Goal: Task Accomplishment & Management: Complete application form

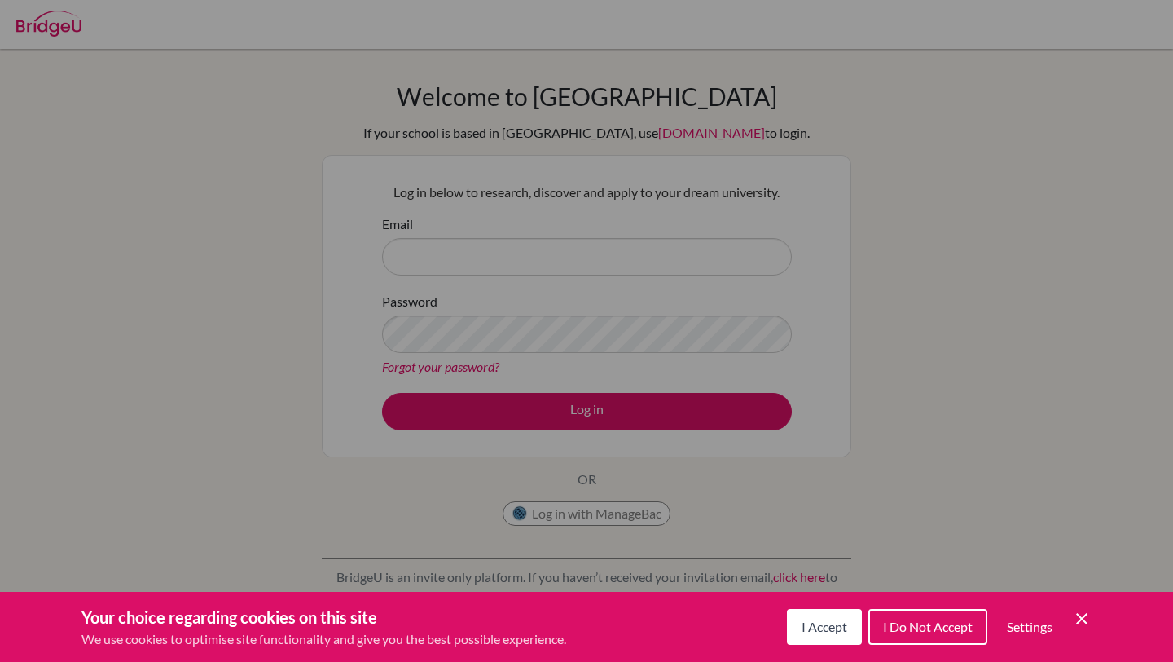
click at [824, 622] on span "I Accept" at bounding box center [825, 625] width 46 height 15
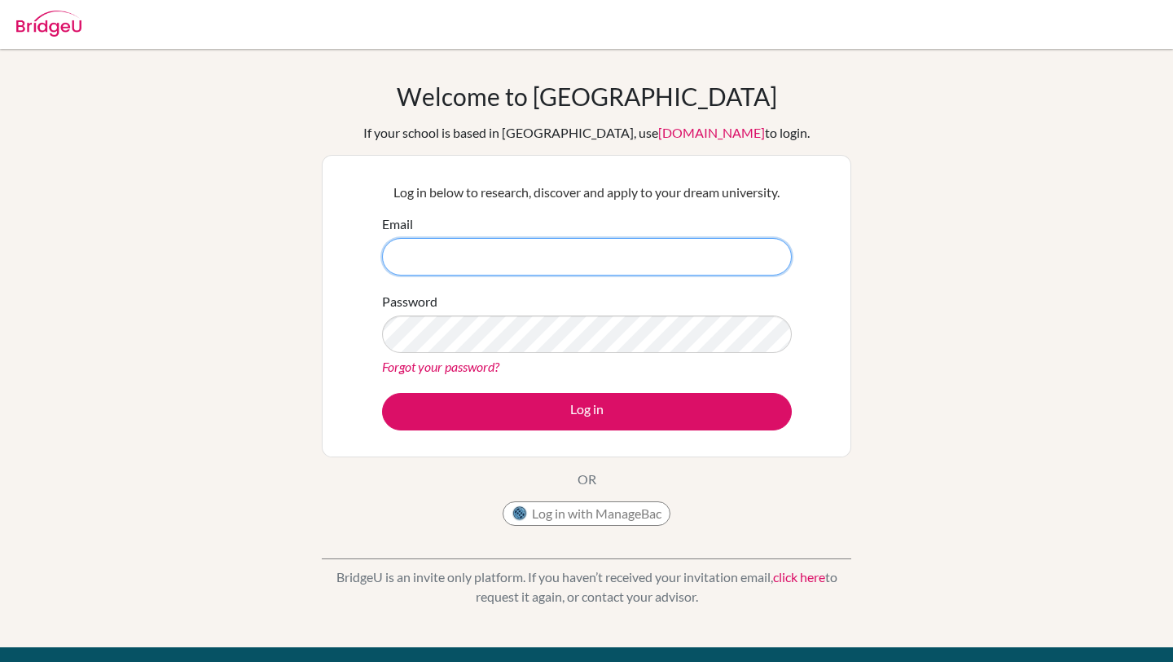
click at [695, 263] on input "Email" at bounding box center [587, 256] width 410 height 37
type input "I"
click at [506, 254] on input "[PERSON_NAME].[PERSON_NAME]" at bounding box center [587, 256] width 410 height 37
type input "[PERSON_NAME][EMAIL_ADDRESS][PERSON_NAME][DOMAIN_NAME]"
click at [382, 393] on button "Log in" at bounding box center [587, 411] width 410 height 37
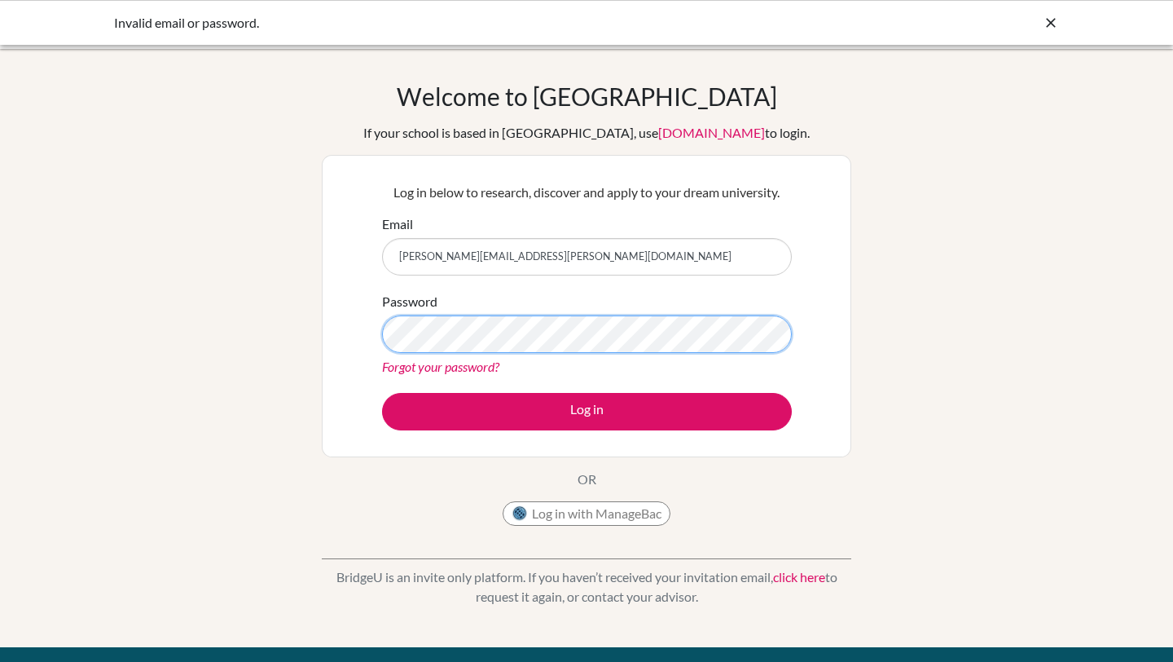
click at [382, 393] on button "Log in" at bounding box center [587, 411] width 410 height 37
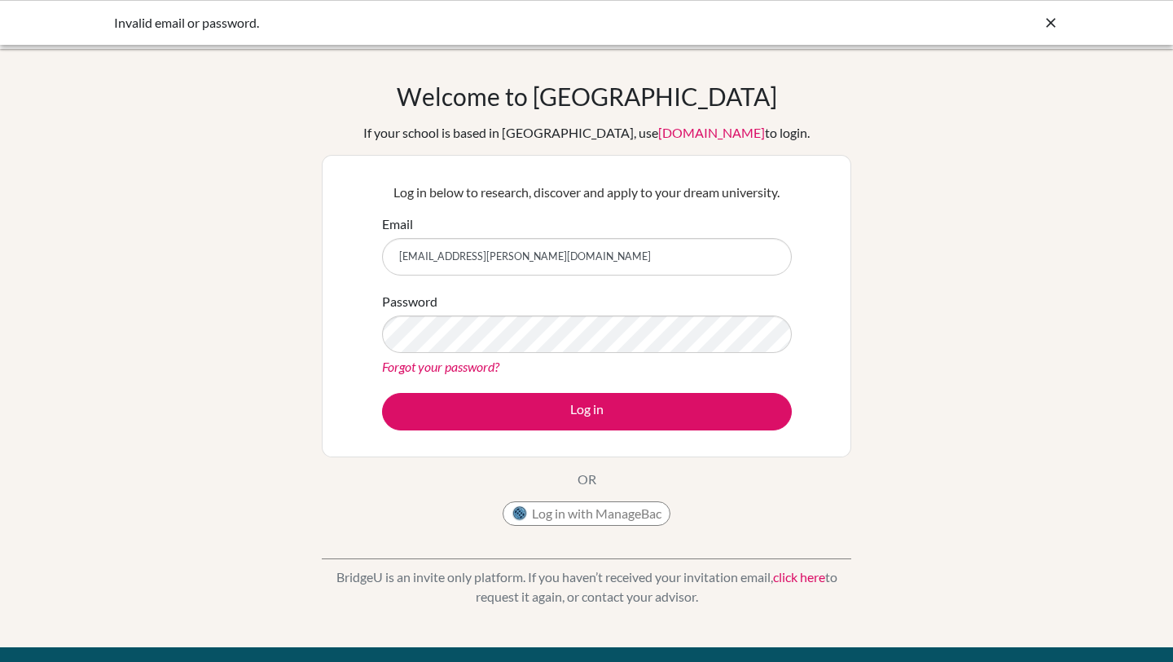
type input "[PERSON_NAME][EMAIL_ADDRESS][PERSON_NAME][DOMAIN_NAME]"
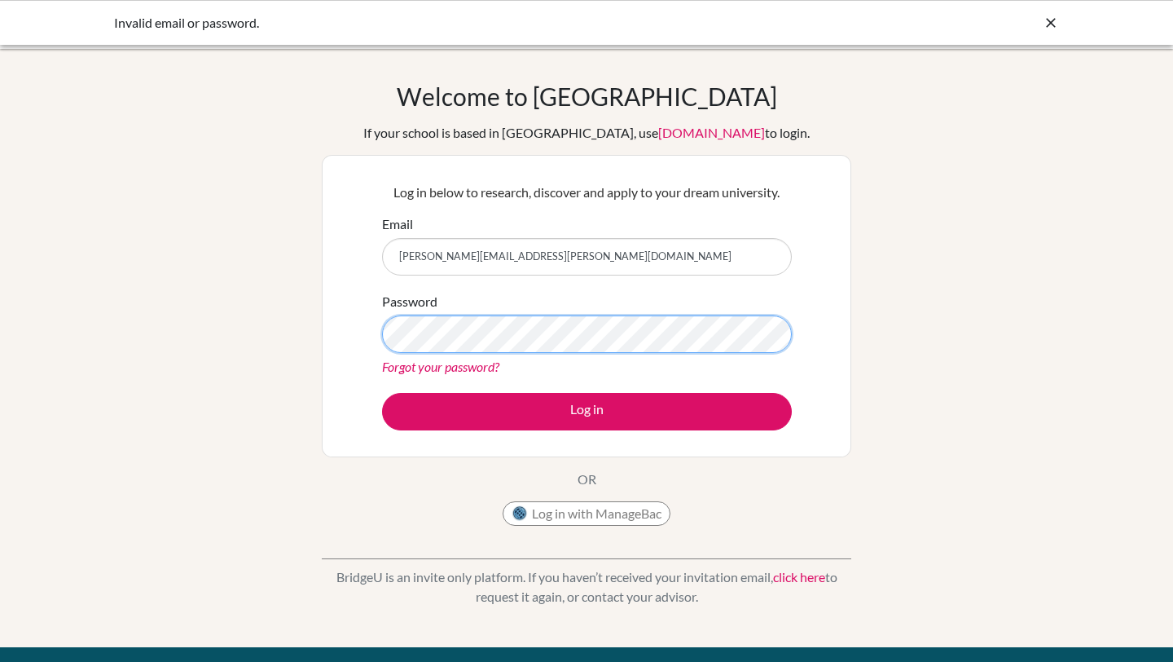
click at [382, 393] on button "Log in" at bounding box center [587, 411] width 410 height 37
